Goal: Participate in discussion

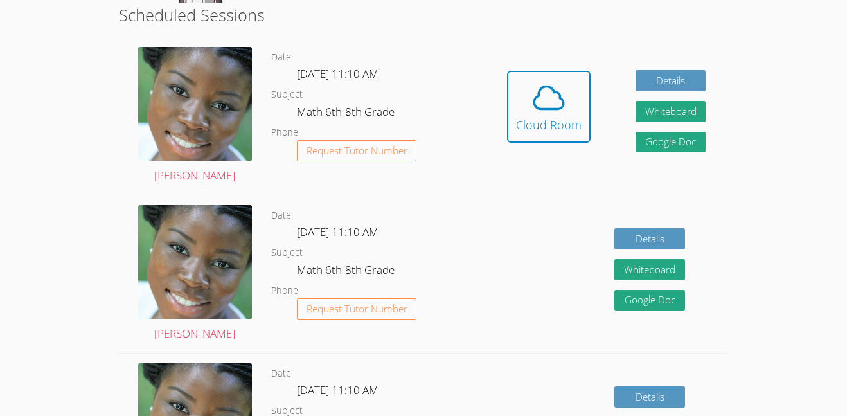
scroll to position [335, 0]
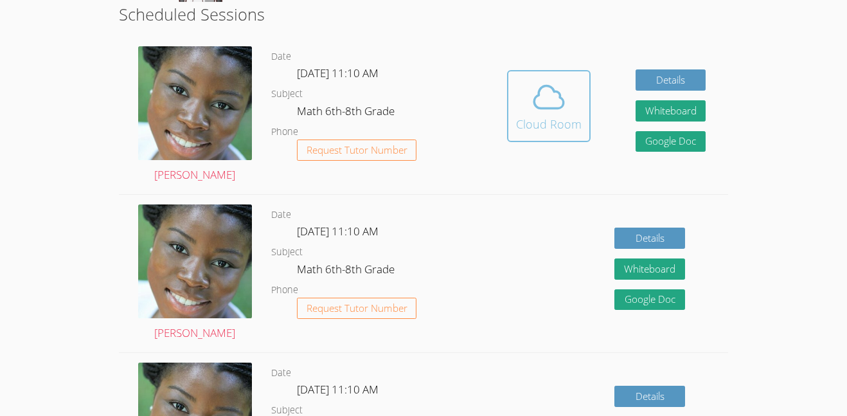
click at [526, 118] on div "Cloud Room" at bounding box center [549, 124] width 66 height 18
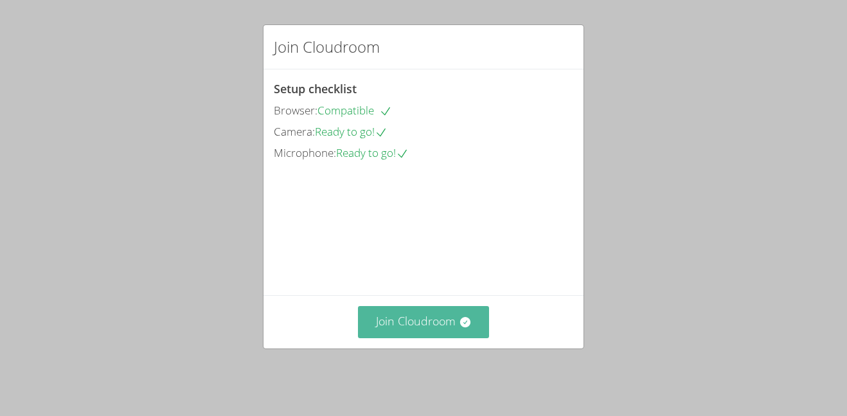
click at [404, 335] on button "Join Cloudroom" at bounding box center [424, 321] width 132 height 31
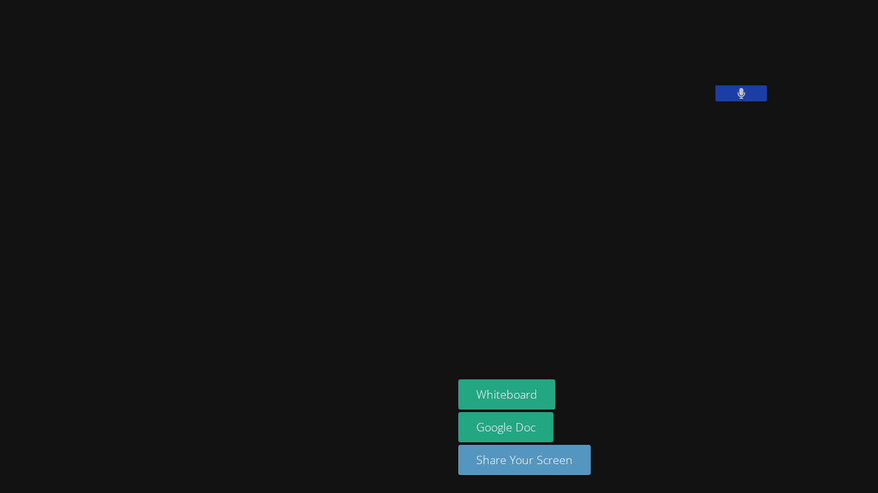
click at [715, 102] on button at bounding box center [740, 93] width 51 height 16
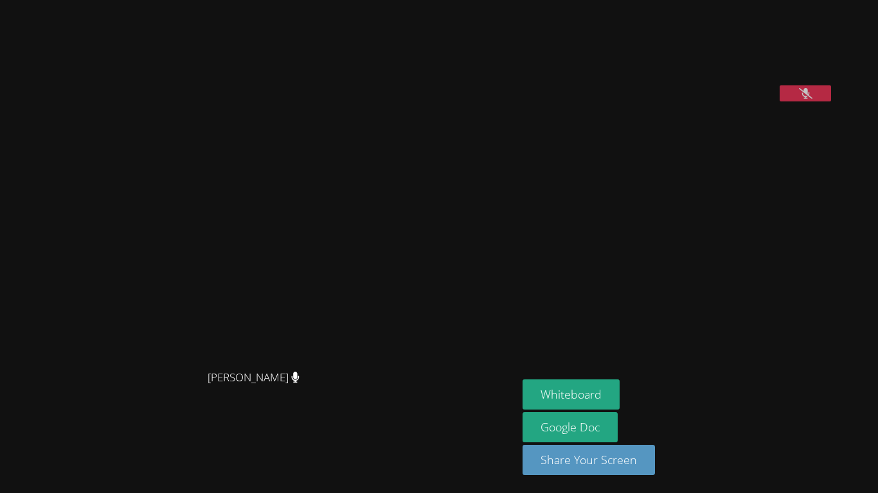
click at [779, 102] on button at bounding box center [804, 93] width 51 height 16
click at [619, 394] on button "Whiteboard" at bounding box center [570, 395] width 97 height 30
click at [809, 99] on icon at bounding box center [805, 93] width 8 height 11
click at [812, 99] on icon at bounding box center [805, 93] width 13 height 11
click at [831, 102] on button at bounding box center [804, 93] width 51 height 16
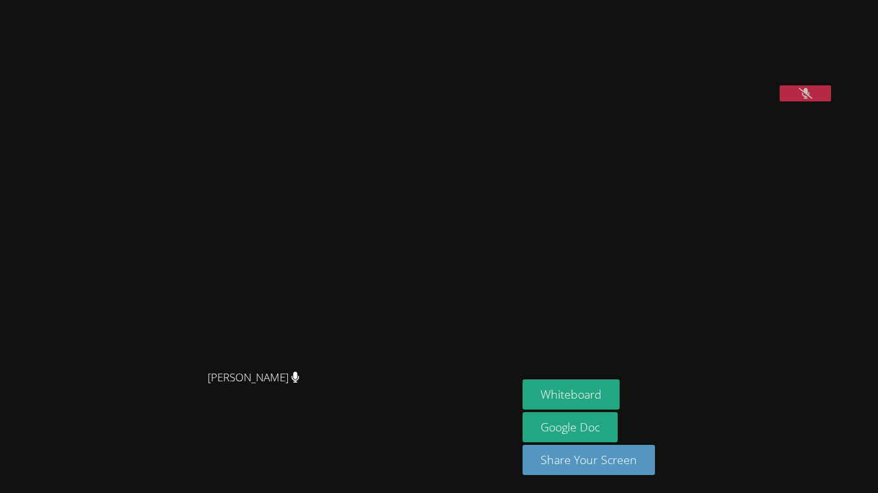
click at [831, 105] on div at bounding box center [804, 94] width 51 height 19
click at [812, 99] on icon at bounding box center [805, 93] width 13 height 11
click at [831, 102] on button at bounding box center [804, 93] width 51 height 16
click at [812, 99] on icon at bounding box center [805, 93] width 13 height 11
click at [831, 102] on button at bounding box center [804, 93] width 51 height 16
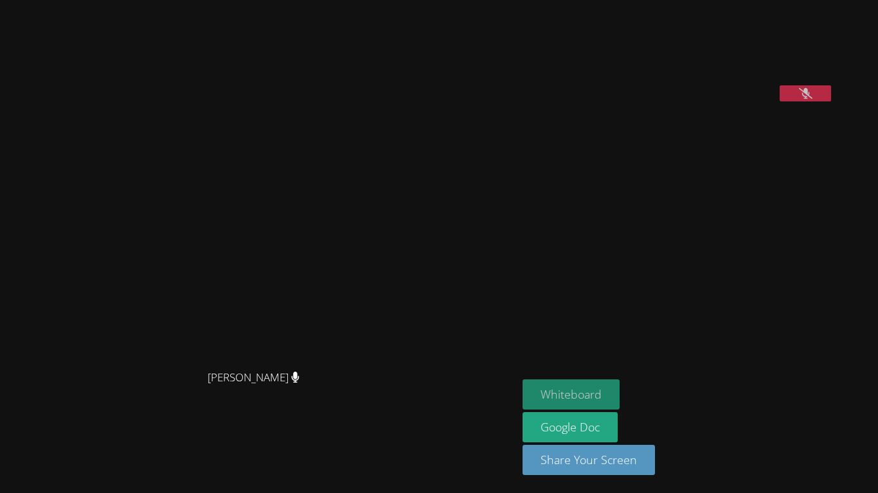
click at [619, 387] on button "Whiteboard" at bounding box center [570, 395] width 97 height 30
click at [812, 99] on icon at bounding box center [805, 93] width 13 height 11
click at [831, 102] on button at bounding box center [804, 93] width 51 height 16
click at [823, 102] on button at bounding box center [804, 93] width 51 height 16
click at [619, 291] on aside "Andromeda Snaketail Whiteboard Google Doc Share Your Screen" at bounding box center [677, 246] width 321 height 493
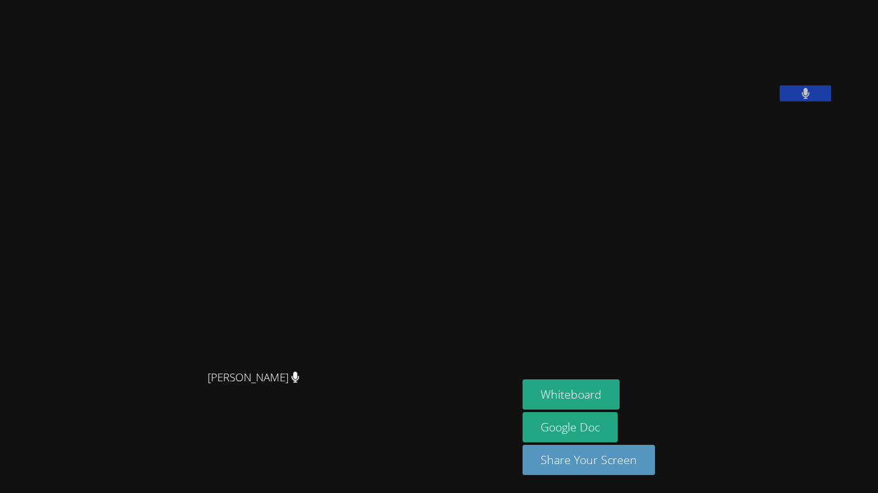
click at [826, 102] on button at bounding box center [804, 93] width 51 height 16
click at [831, 102] on button at bounding box center [804, 93] width 51 height 16
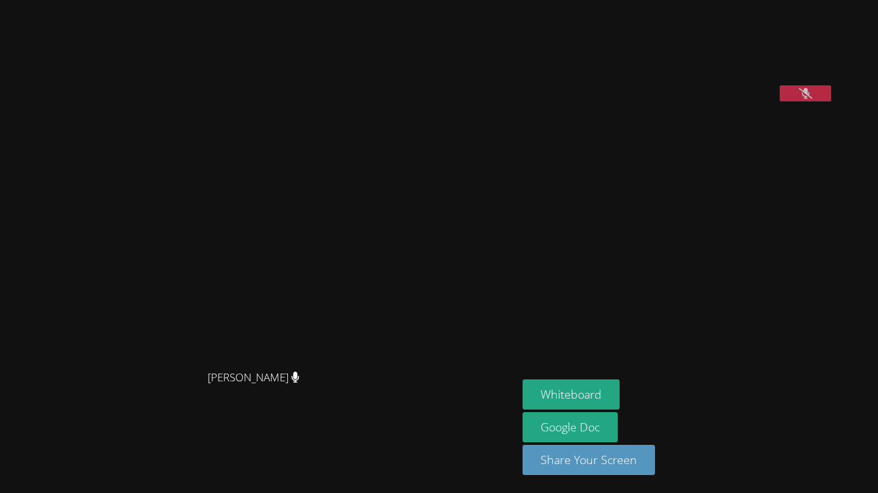
click at [831, 102] on button at bounding box center [804, 93] width 51 height 16
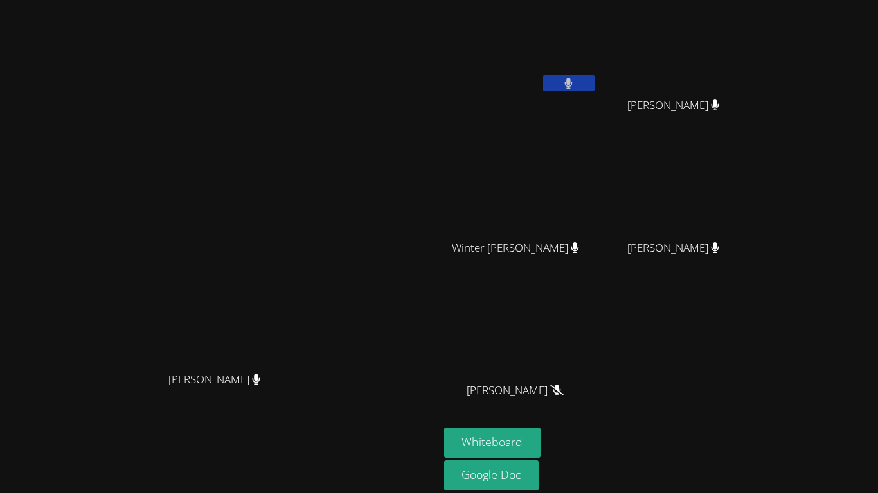
click at [594, 89] on button at bounding box center [568, 83] width 51 height 16
click at [575, 87] on icon at bounding box center [567, 83] width 13 height 11
click at [594, 89] on button at bounding box center [568, 83] width 51 height 16
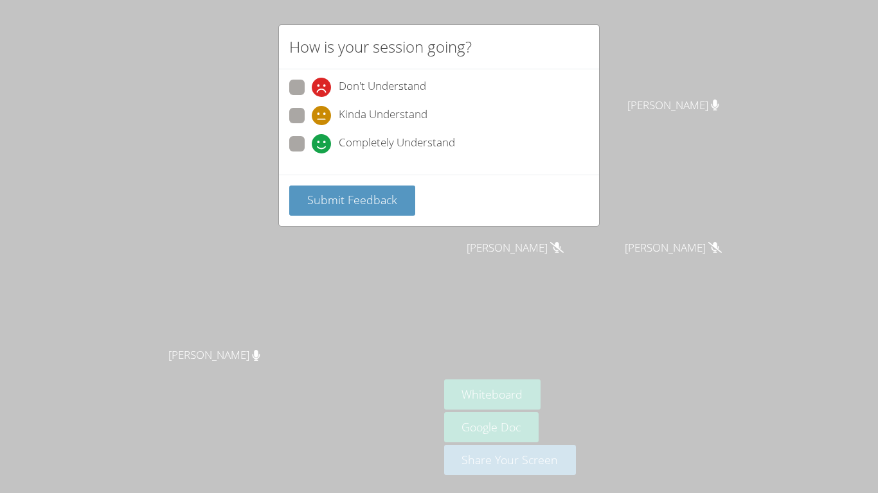
click at [312, 154] on span at bounding box center [312, 154] width 0 height 0
click at [312, 141] on input "Completely Understand" at bounding box center [317, 141] width 11 height 11
radio input "true"
click at [344, 197] on span "Submit Feedback" at bounding box center [352, 199] width 90 height 15
